Goal: Find specific page/section: Find specific page/section

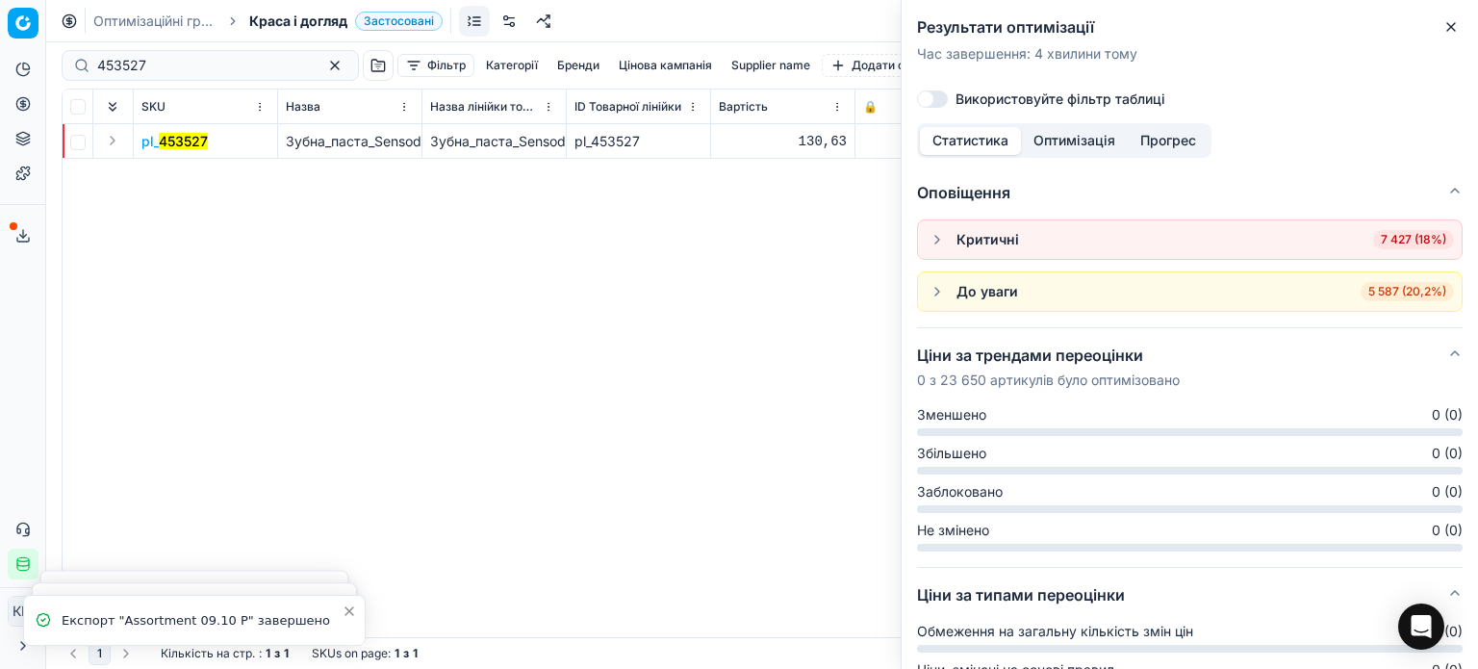
click at [1446, 36] on button "Close" at bounding box center [1450, 26] width 23 height 23
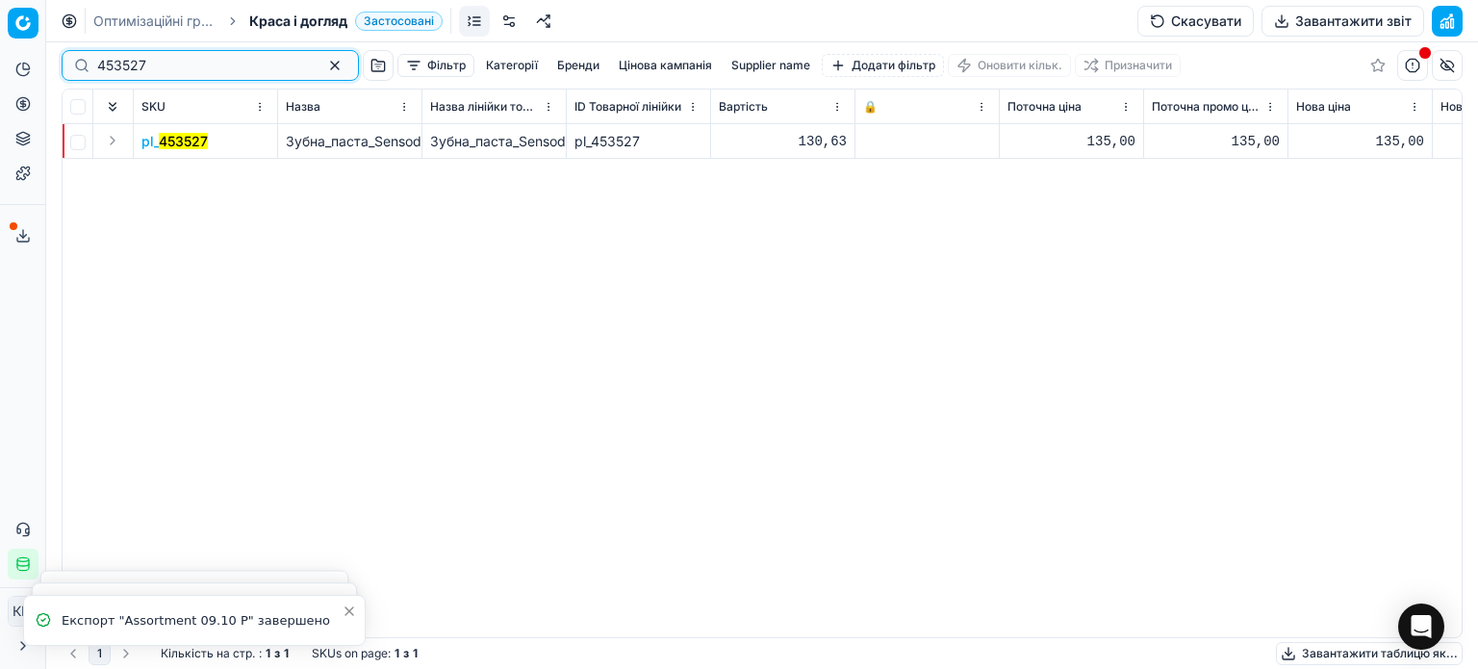
drag, startPoint x: 234, startPoint y: 72, endPoint x: 179, endPoint y: 72, distance: 54.8
click at [179, 72] on input "453527" at bounding box center [202, 65] width 211 height 19
drag, startPoint x: 180, startPoint y: 67, endPoint x: 60, endPoint y: 60, distance: 120.5
click at [60, 60] on div "453527 Фільтр Категорії [PERSON_NAME] кампанія Supplier name Додати фільтр Онов…" at bounding box center [761, 355] width 1431 height 626
paste input "605745"
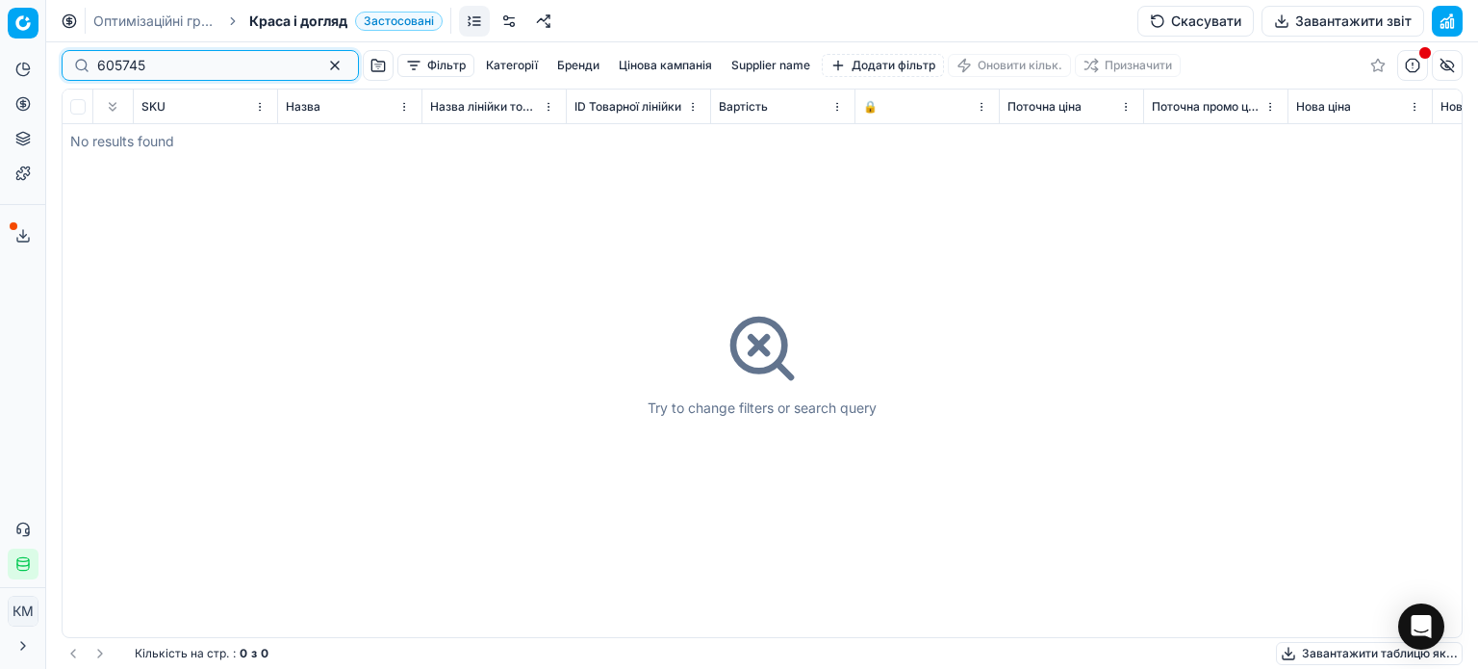
click at [102, 64] on input "605745" at bounding box center [202, 65] width 211 height 19
type input "605745"
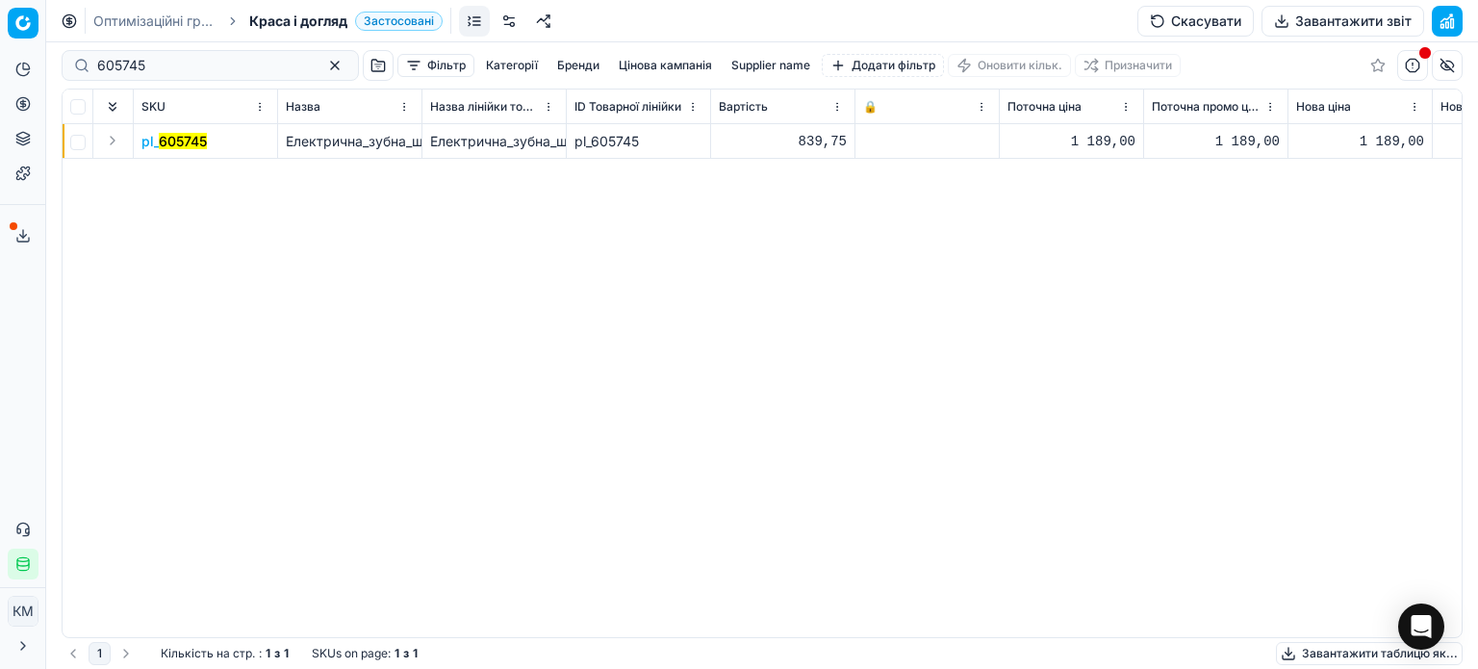
click at [194, 141] on mark "605745" at bounding box center [183, 141] width 48 height 16
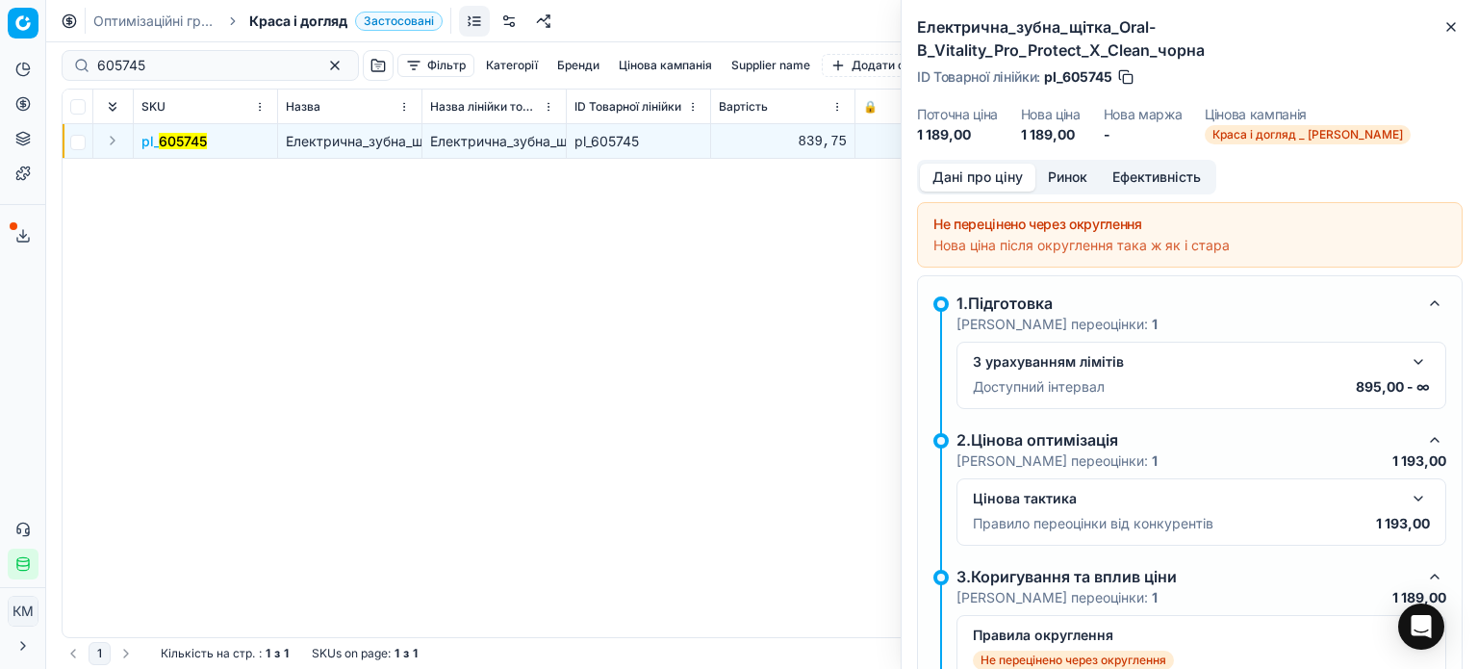
click at [1058, 164] on button "Ринок" at bounding box center [1067, 178] width 64 height 28
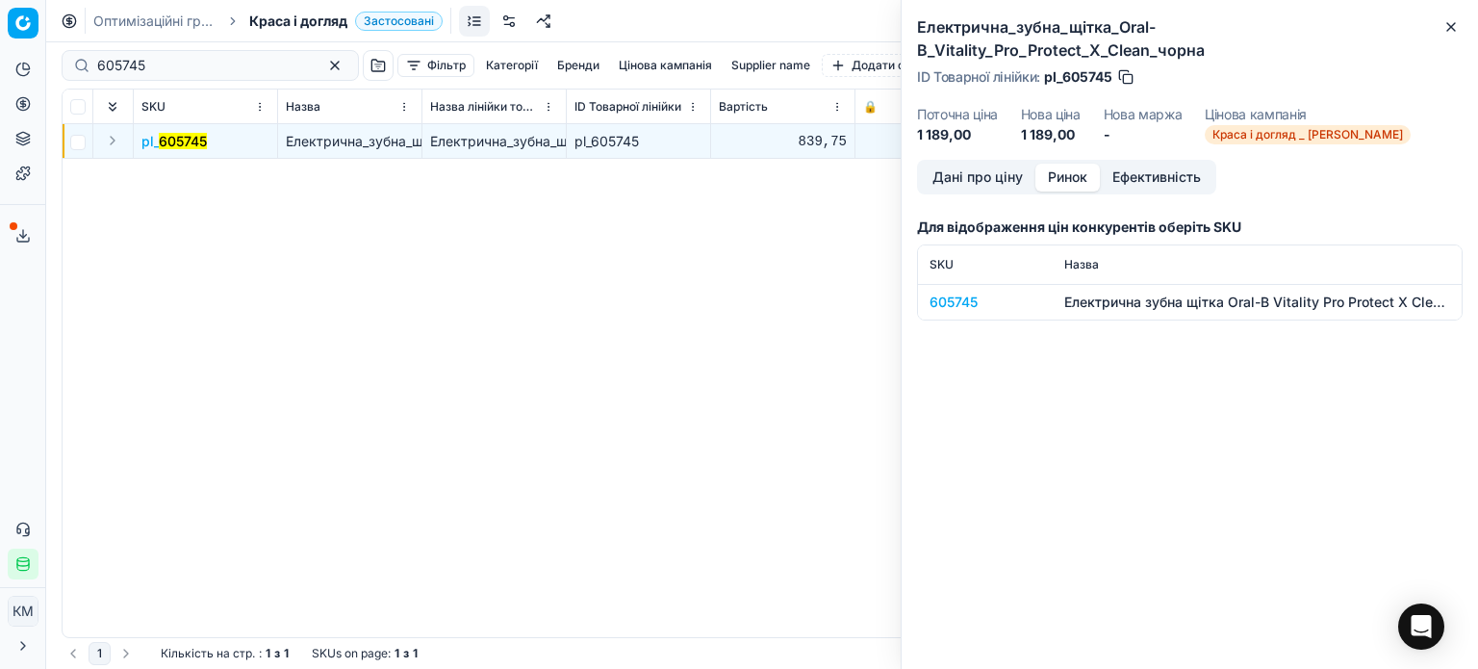
click at [962, 292] on div "605745" at bounding box center [985, 301] width 112 height 19
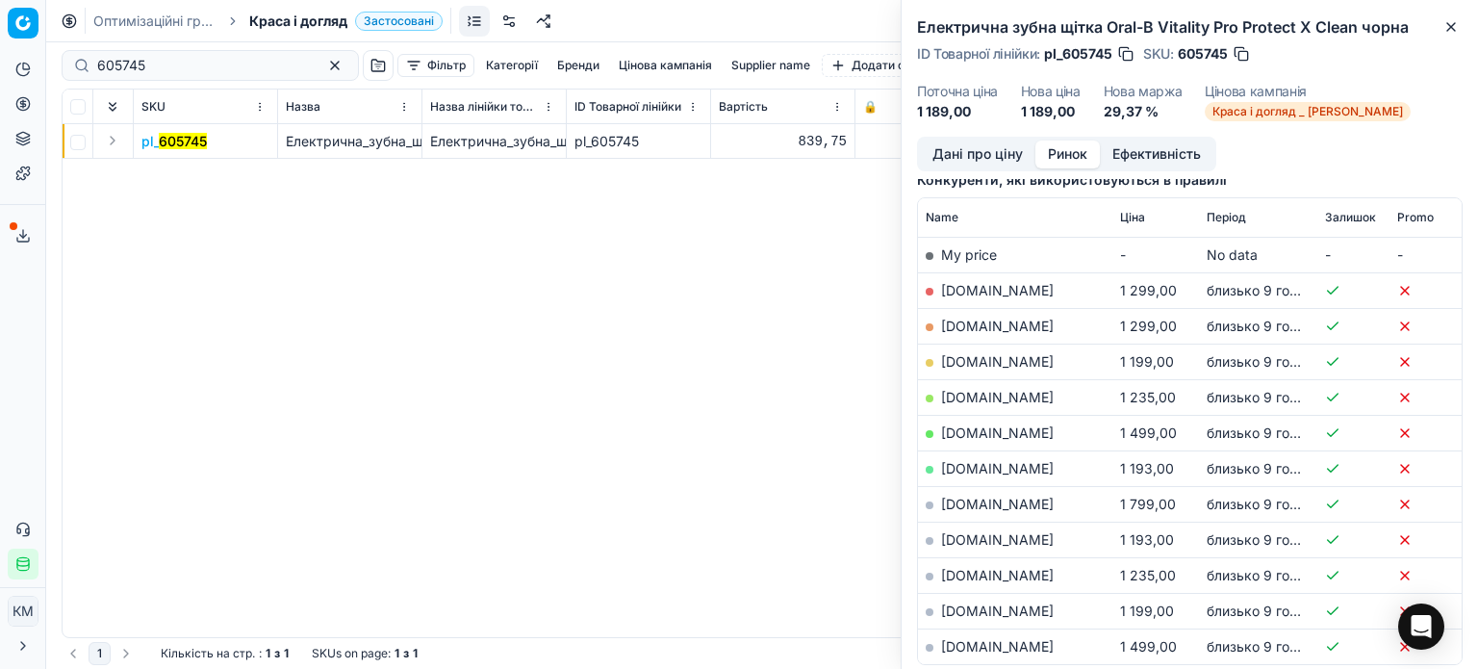
scroll to position [289, 0]
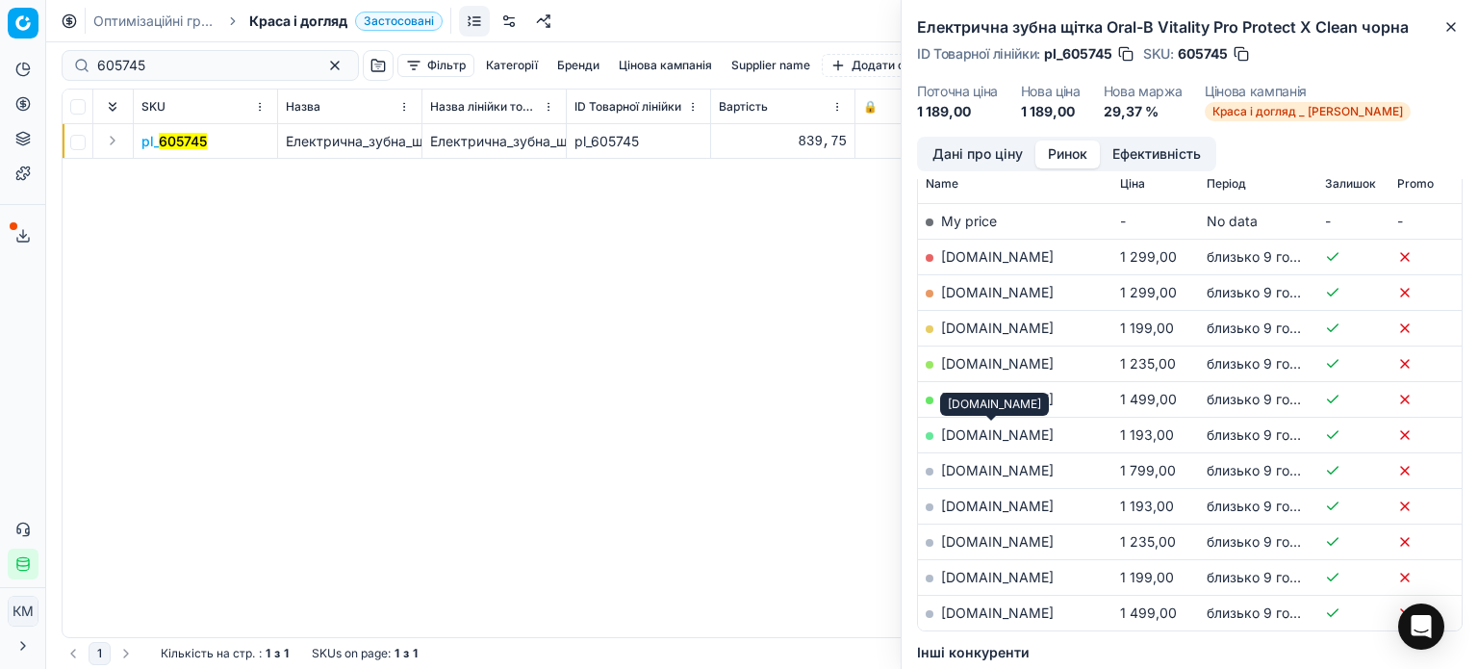
click at [1000, 437] on link "[DOMAIN_NAME]" at bounding box center [997, 434] width 113 height 16
